Goal: Task Accomplishment & Management: Manage account settings

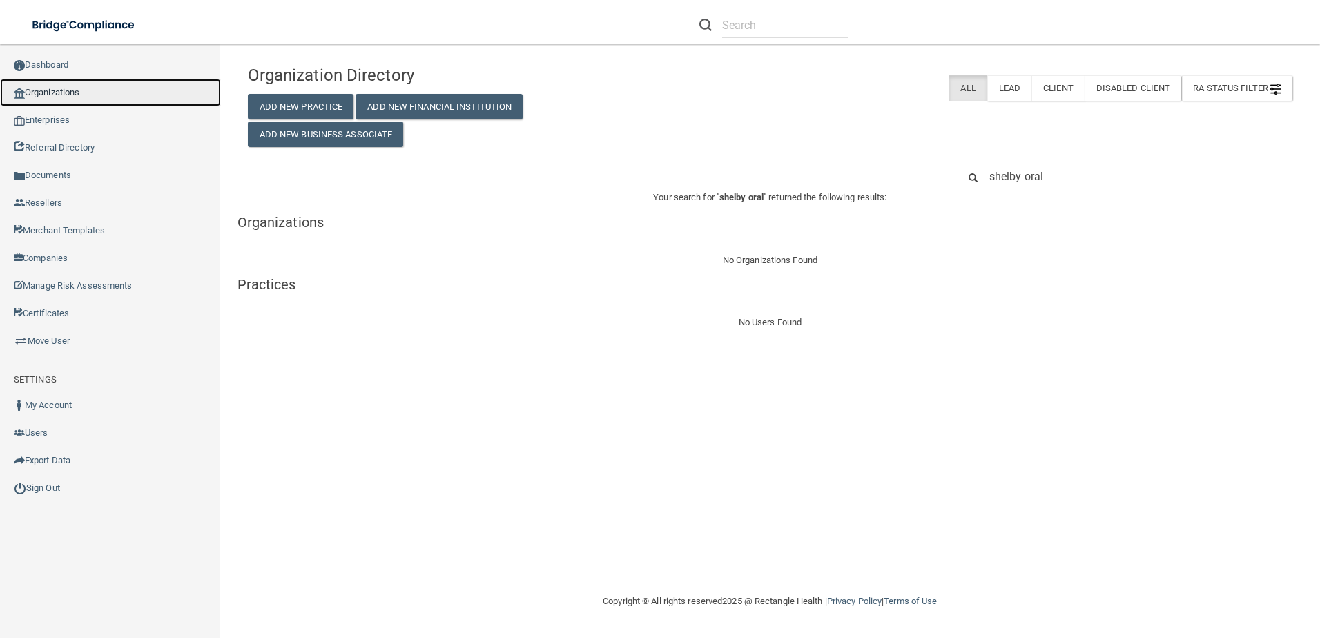
click at [79, 92] on link "Organizations" at bounding box center [110, 93] width 221 height 28
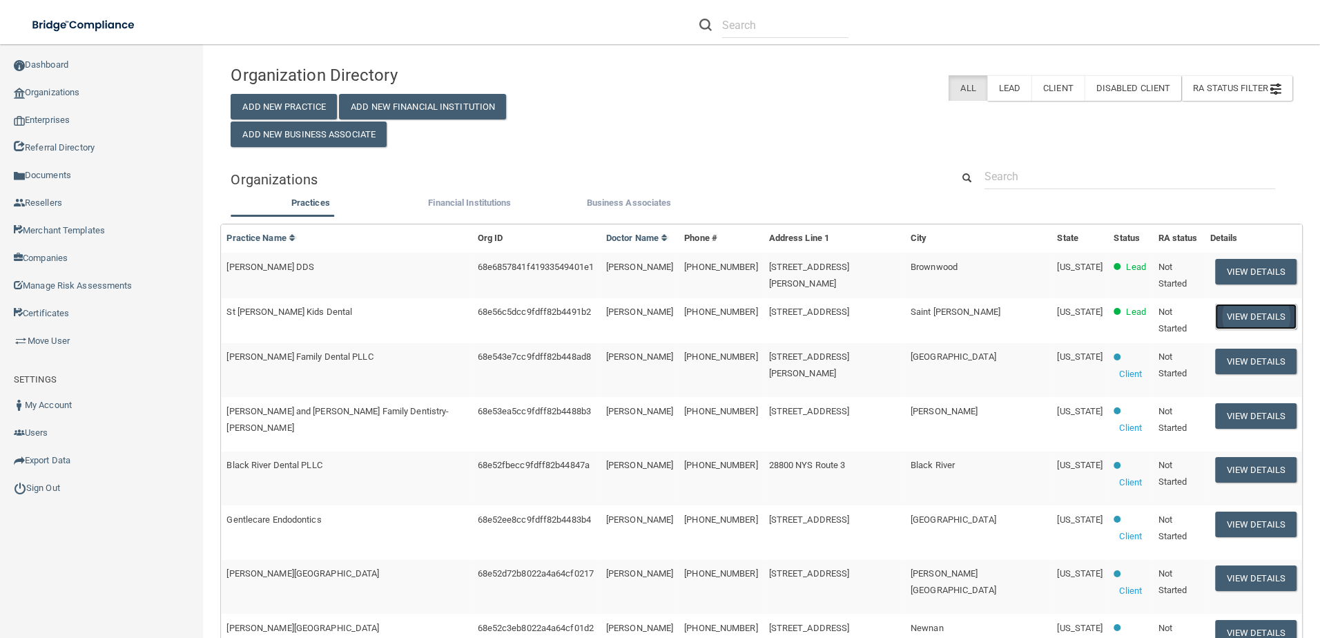
click at [1228, 308] on button "View Details" at bounding box center [1255, 317] width 81 height 26
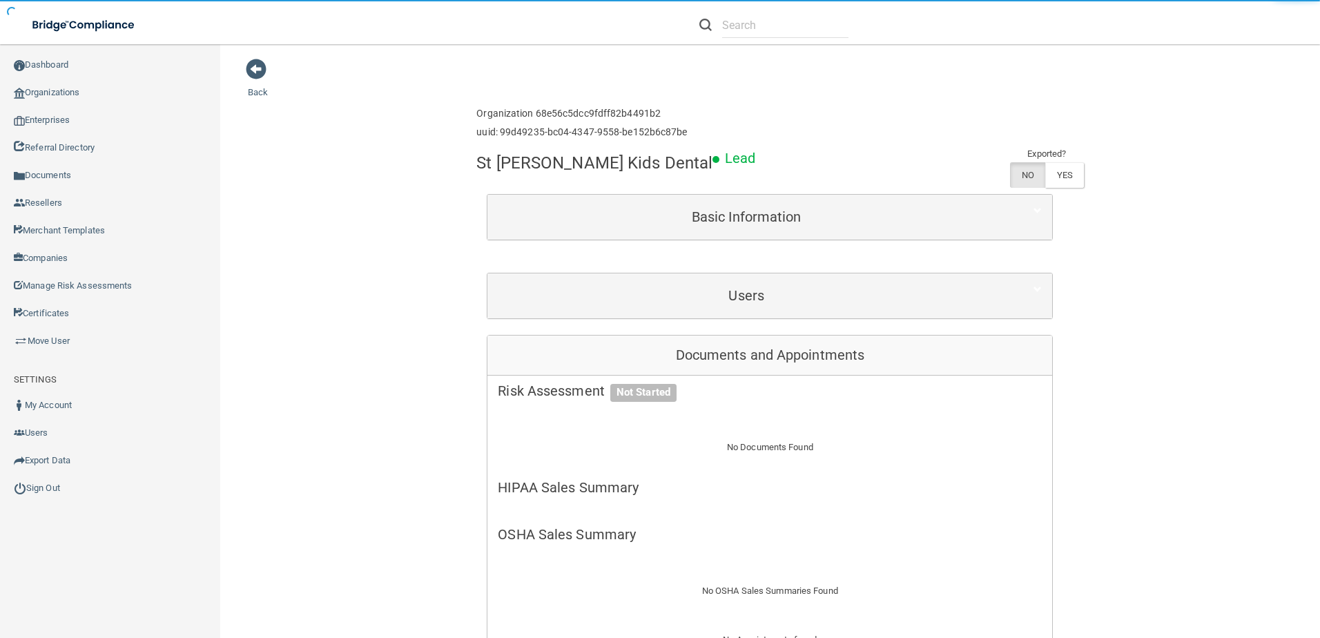
scroll to position [414, 0]
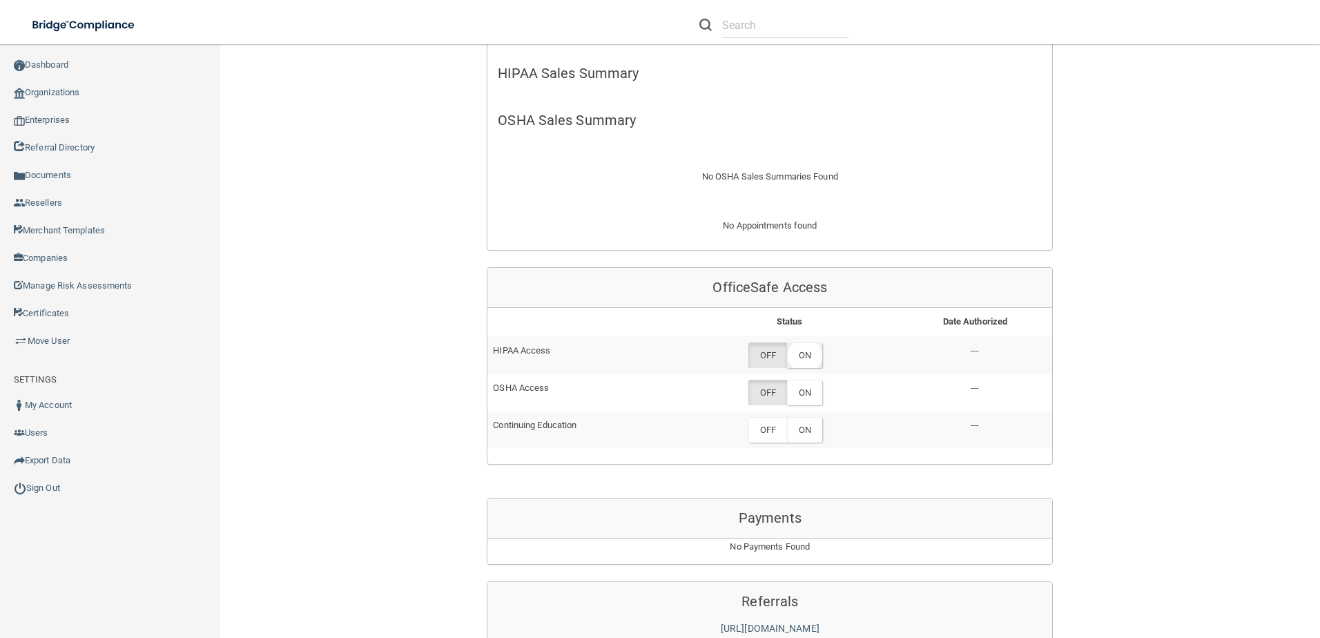
click at [808, 351] on label "ON" at bounding box center [804, 356] width 35 height 26
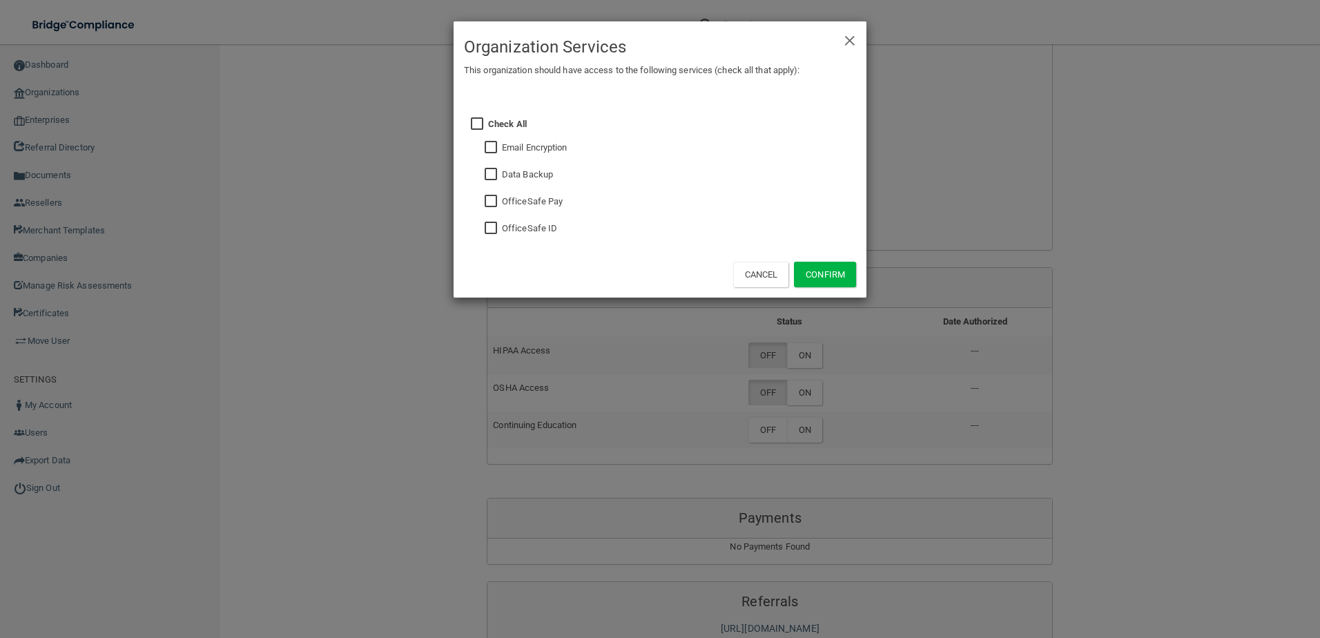
click at [495, 231] on input "checkbox" at bounding box center [493, 228] width 16 height 11
checkbox input "true"
click at [809, 271] on button "Confirm" at bounding box center [825, 275] width 62 height 26
click at [805, 399] on div "× Close Organization Services This organization should have access to the follo…" at bounding box center [660, 319] width 1320 height 638
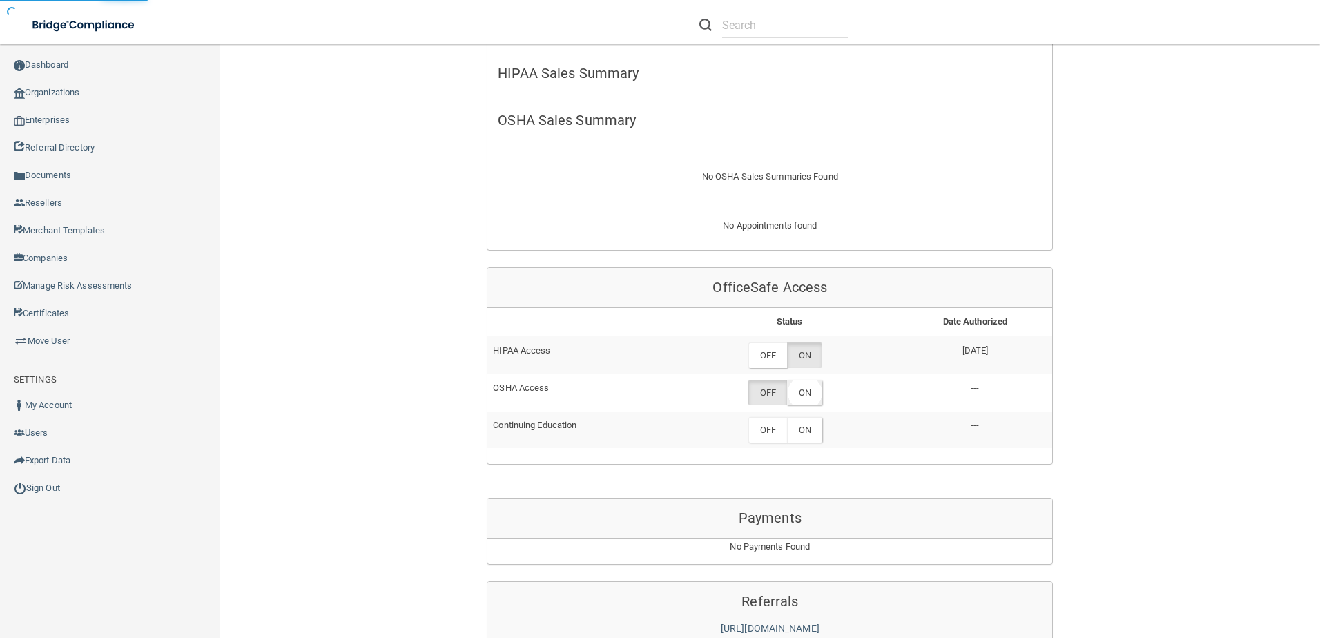
click at [805, 392] on label "ON" at bounding box center [804, 393] width 35 height 26
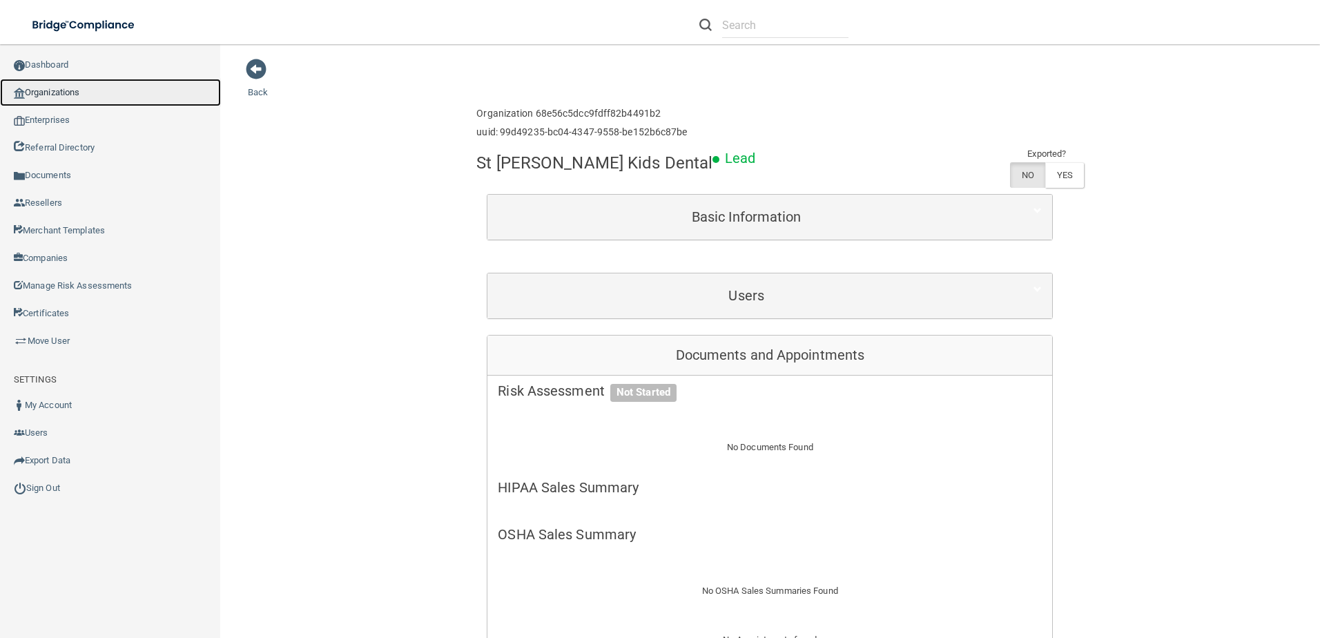
click at [78, 100] on link "Organizations" at bounding box center [110, 93] width 221 height 28
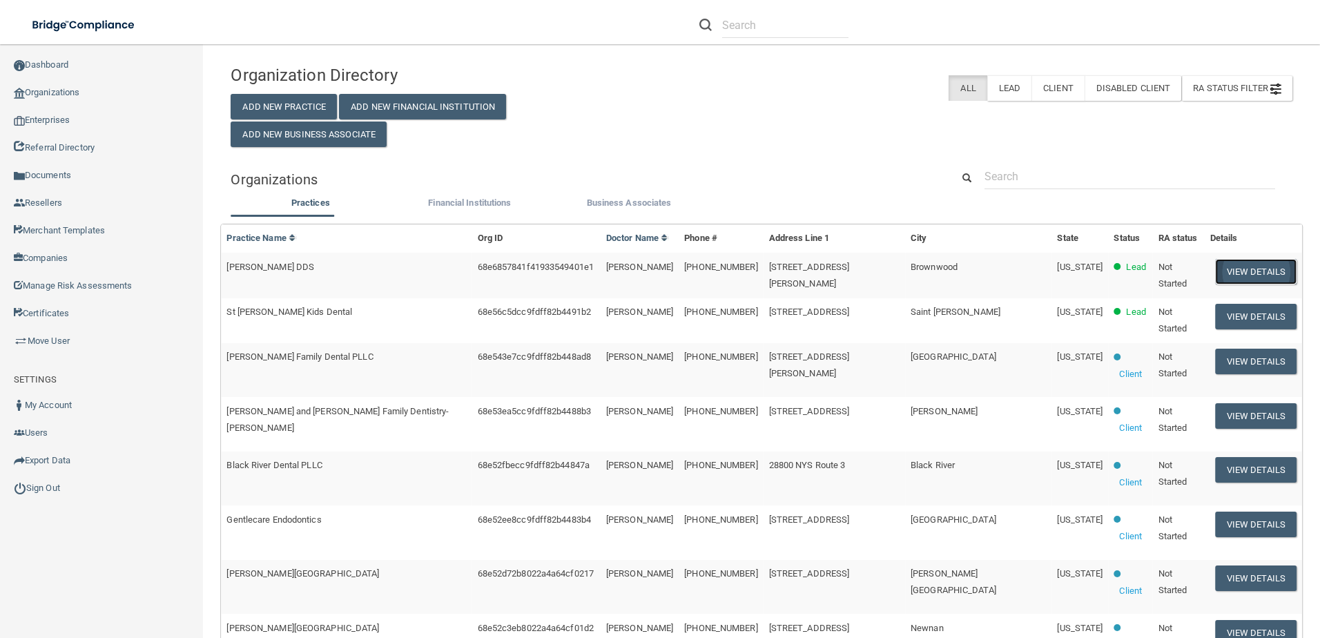
click at [1220, 273] on button "View Details" at bounding box center [1255, 272] width 81 height 26
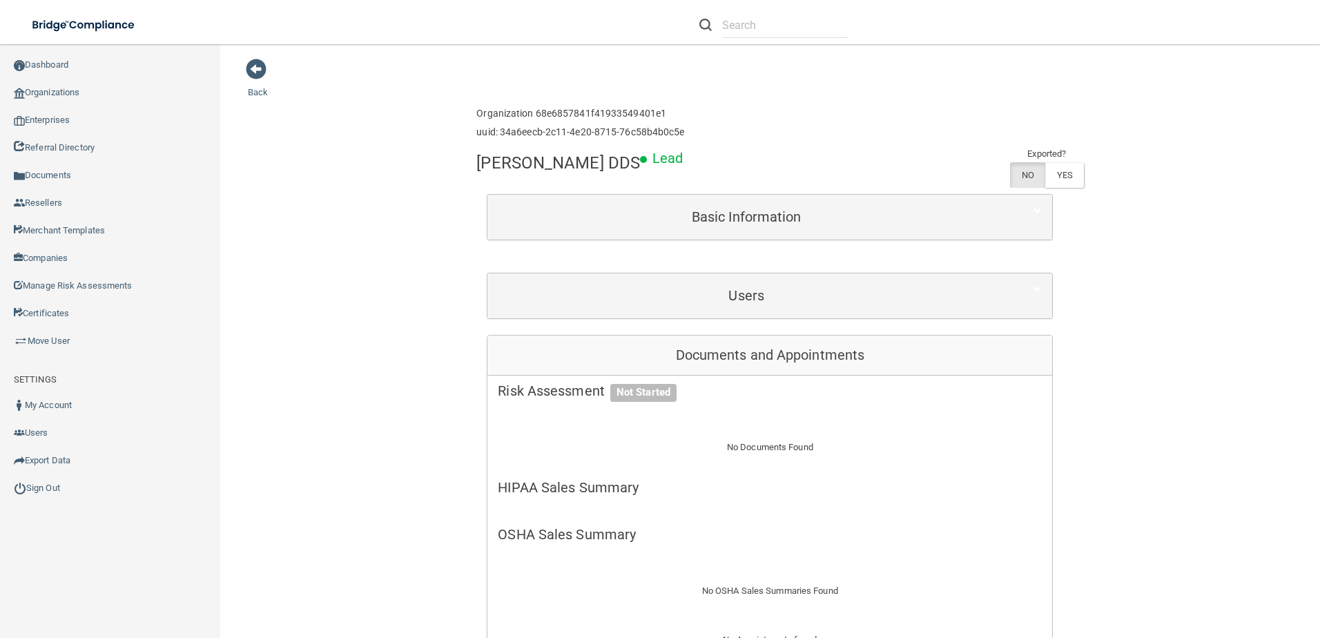
scroll to position [345, 0]
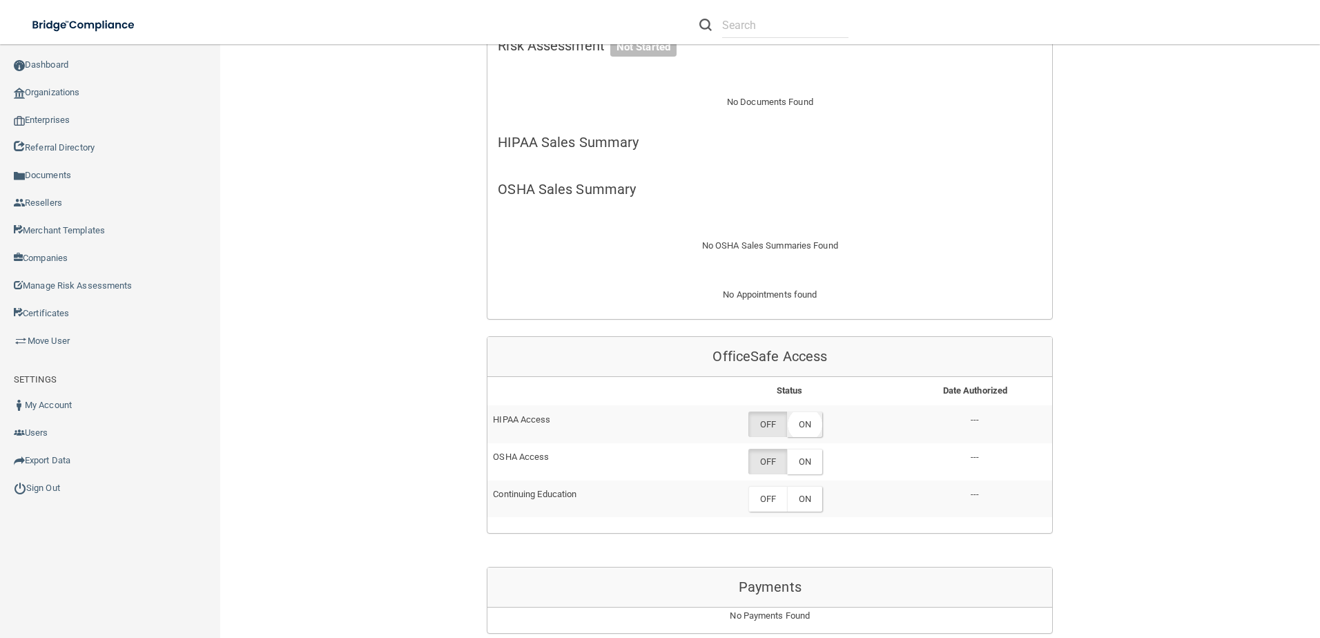
click at [809, 415] on label "ON" at bounding box center [804, 425] width 35 height 26
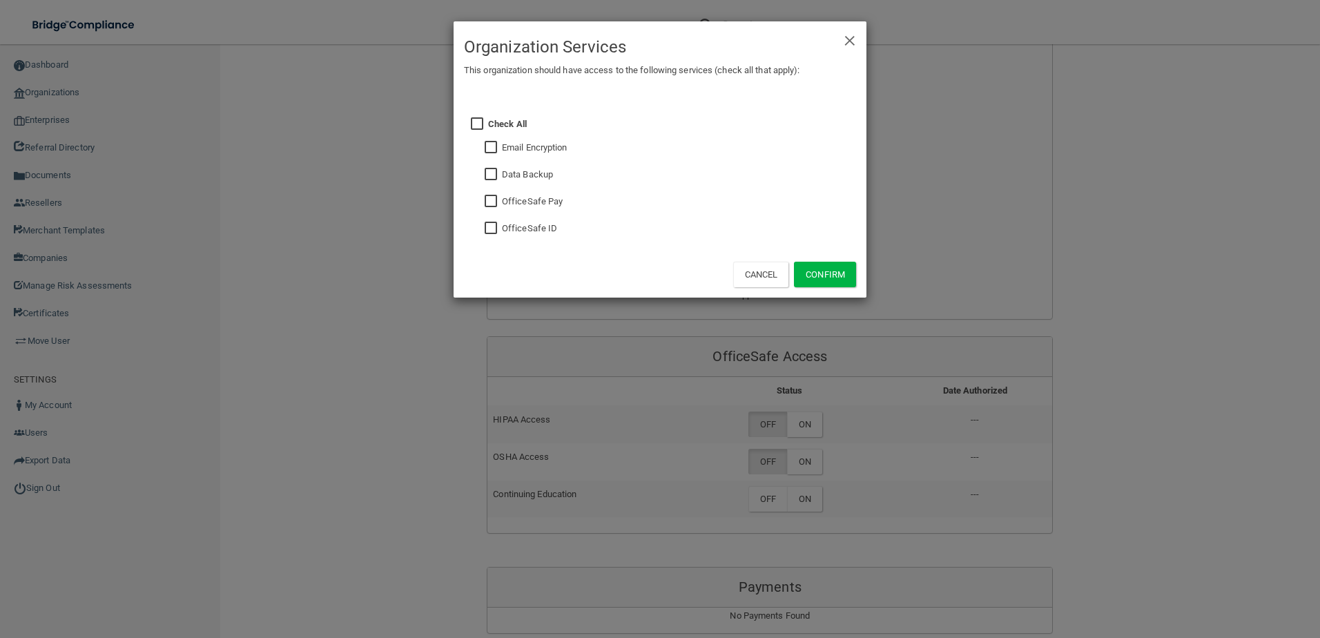
click at [478, 230] on div "Check All Email Encryption Data Backup OfficeSafe Pay OfficeSafe ID" at bounding box center [672, 175] width 389 height 152
click at [497, 223] on input "checkbox" at bounding box center [493, 228] width 16 height 11
checkbox input "true"
click at [486, 151] on input "checkbox" at bounding box center [493, 147] width 16 height 11
checkbox input "true"
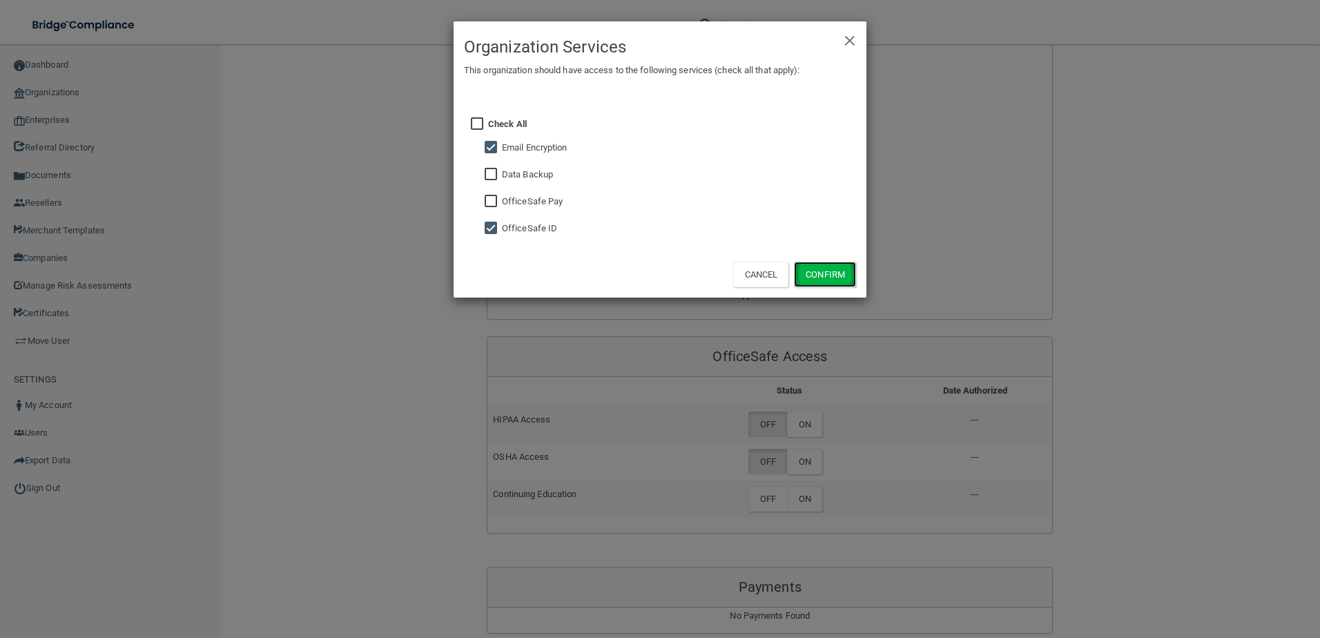
click at [832, 268] on button "Confirm" at bounding box center [825, 275] width 62 height 26
click at [818, 460] on div "× Close Organization Services This organization should have access to the follo…" at bounding box center [660, 319] width 1320 height 638
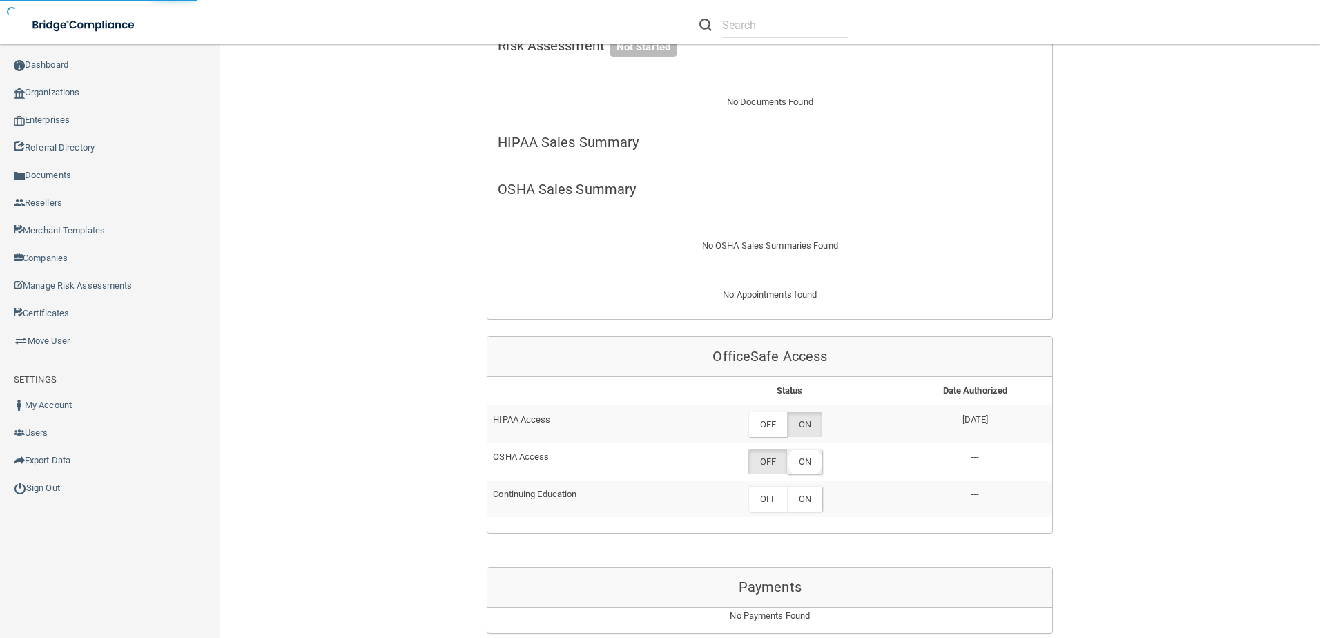
click at [808, 465] on label "ON" at bounding box center [804, 462] width 35 height 26
